Goal: Information Seeking & Learning: Learn about a topic

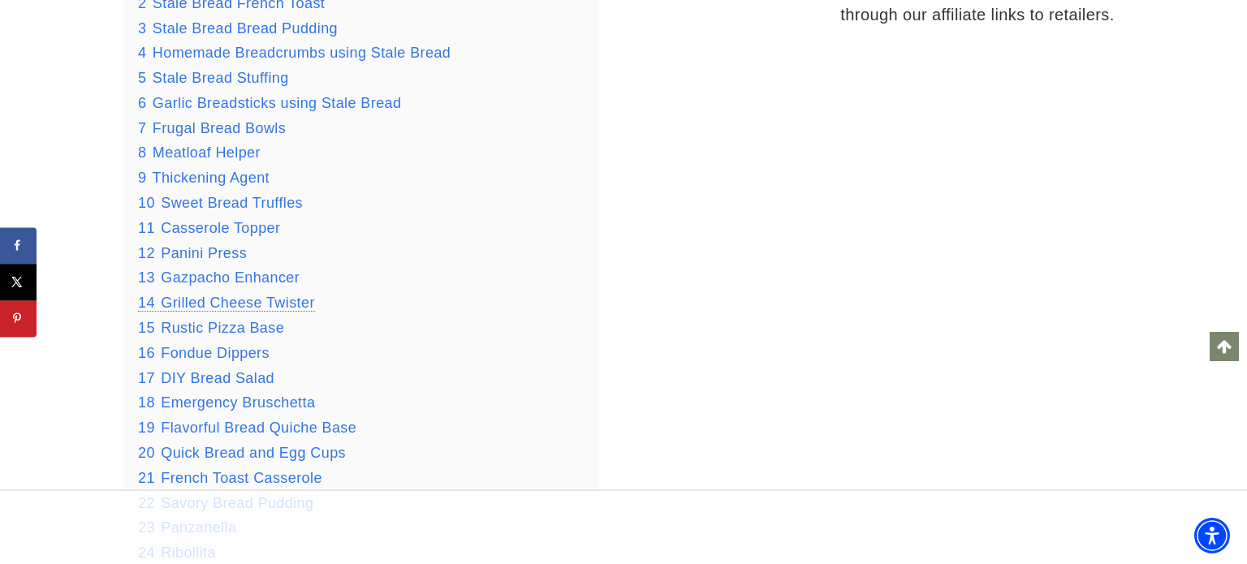
click at [202, 304] on span "Grilled Cheese Twister" at bounding box center [238, 303] width 154 height 16
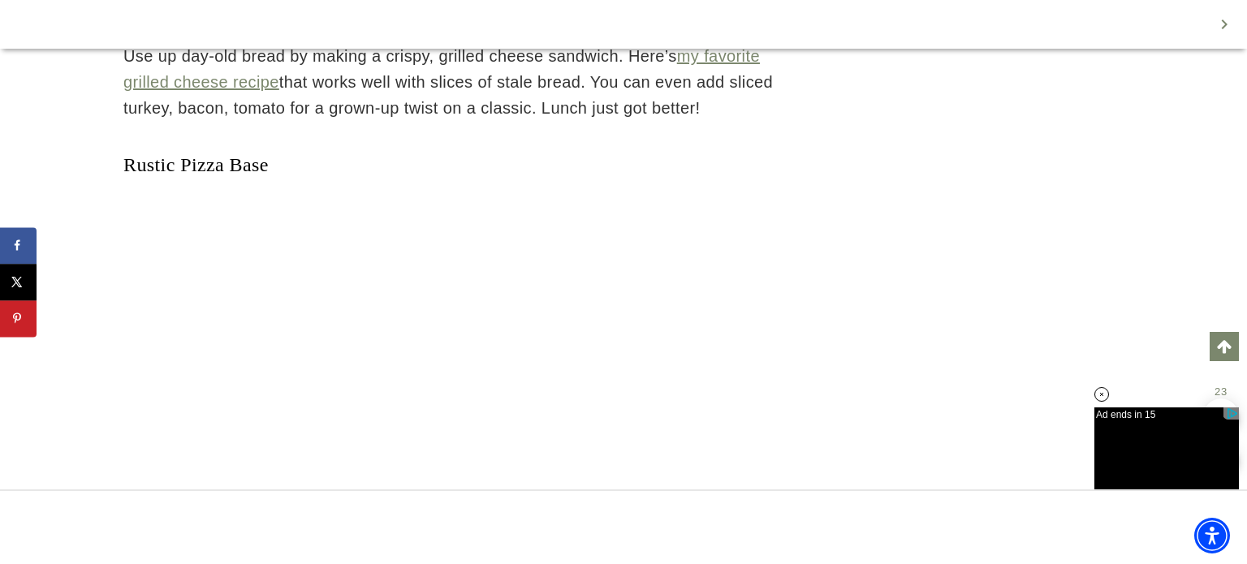
scroll to position [15776, 0]
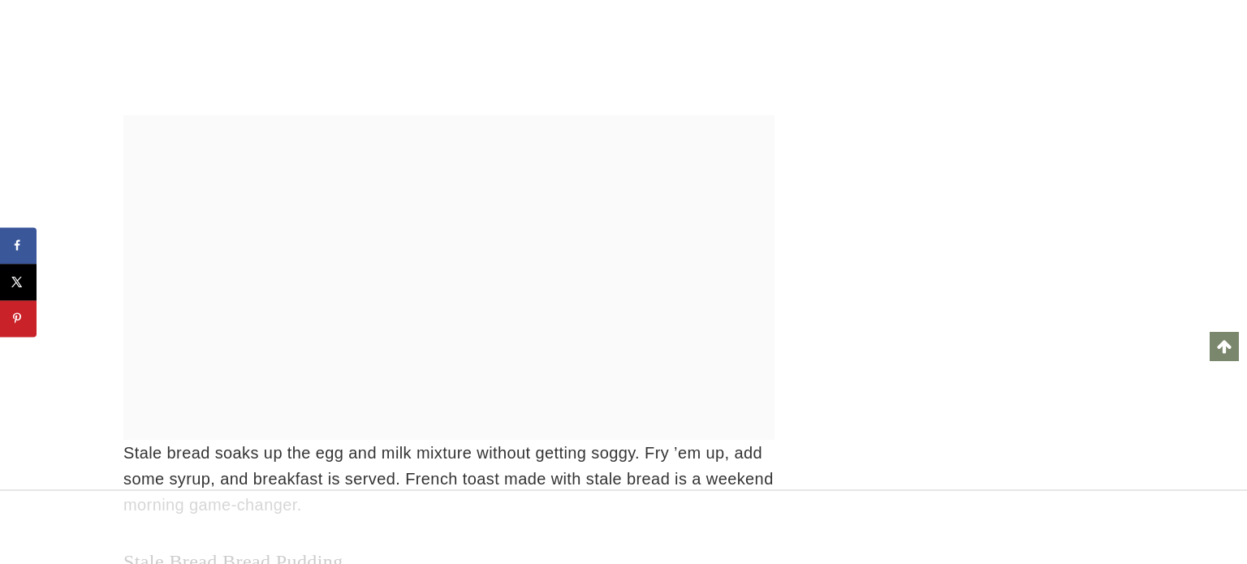
scroll to position [3397, 0]
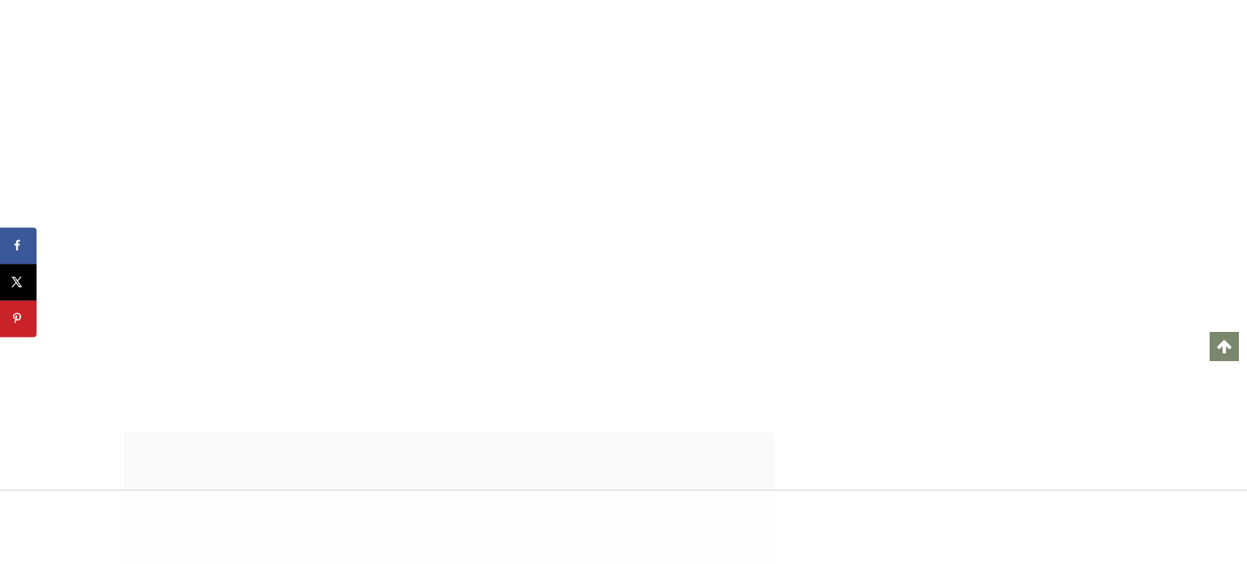
click at [1222, 343] on link "Scroll to top" at bounding box center [1224, 346] width 29 height 29
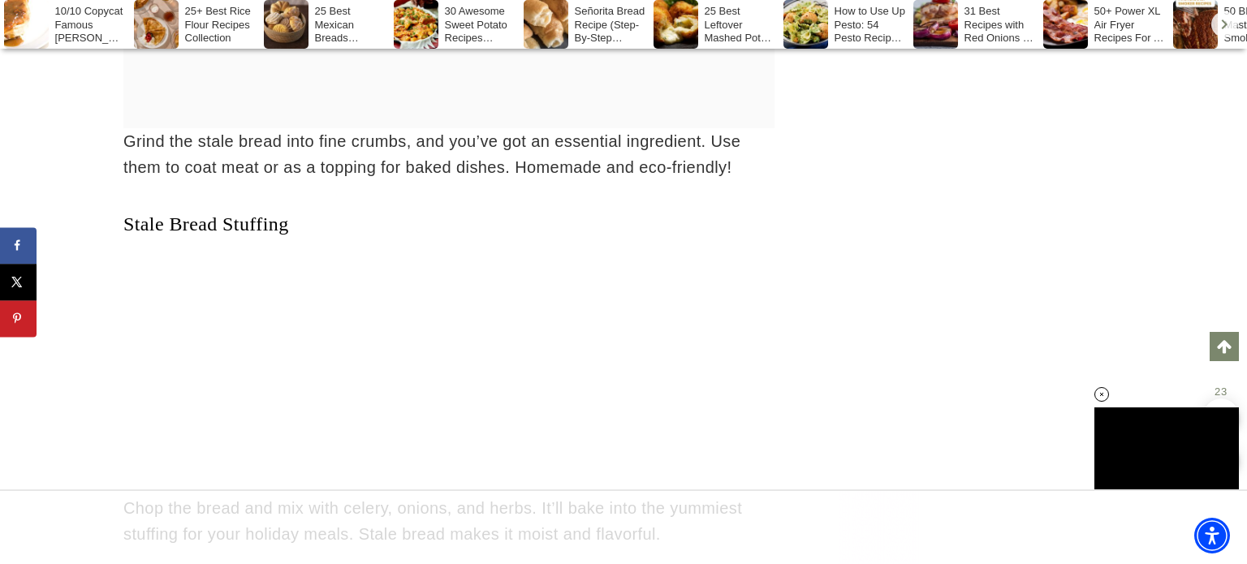
scroll to position [0, 0]
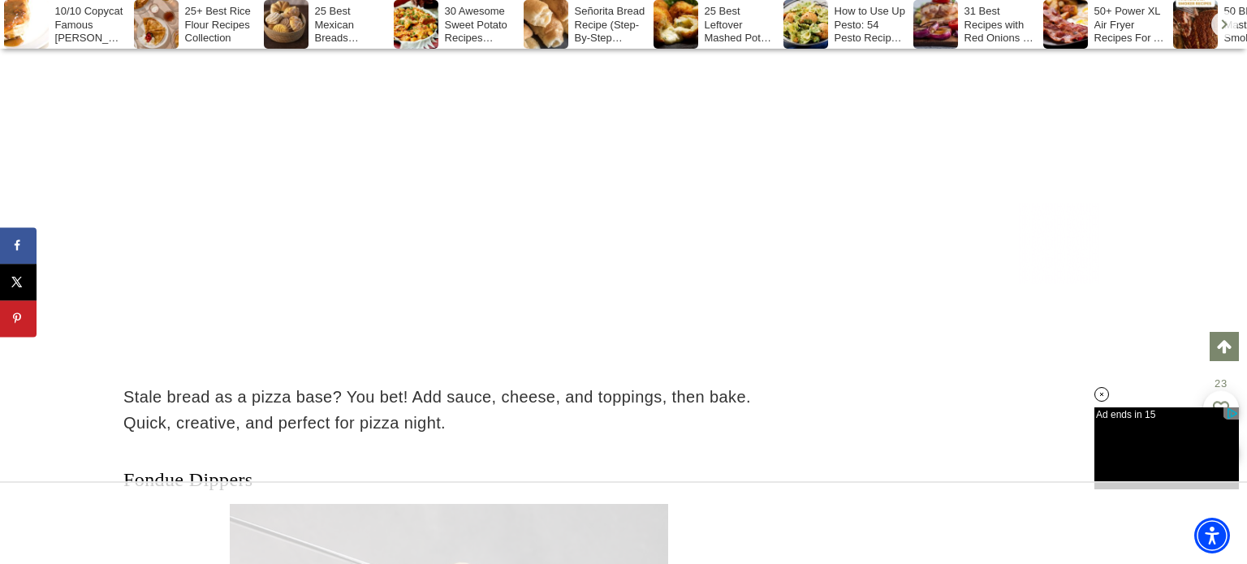
click at [39, 512] on div at bounding box center [623, 522] width 1247 height 83
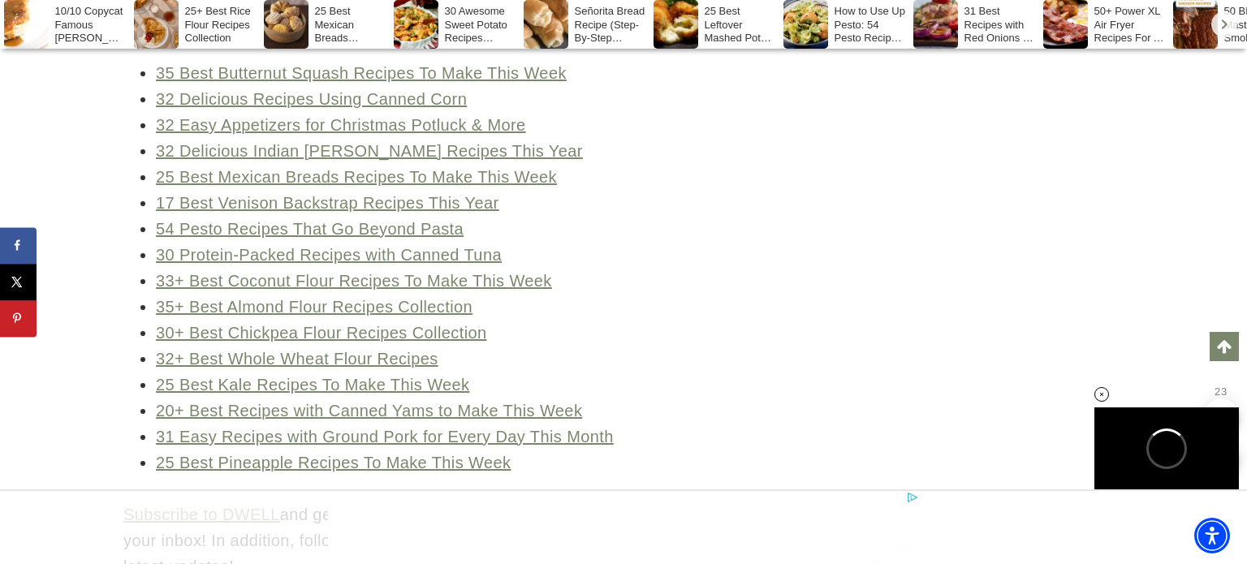
scroll to position [27483, 0]
